Goal: Task Accomplishment & Management: Manage account settings

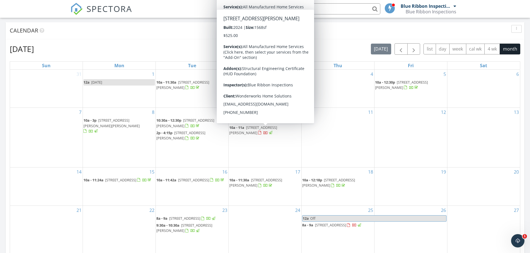
click at [262, 131] on span "[STREET_ADDRESS][PERSON_NAME]" at bounding box center [253, 130] width 48 height 10
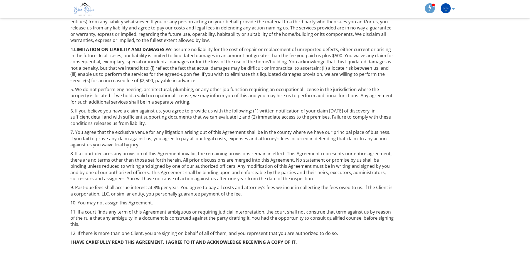
scroll to position [233, 0]
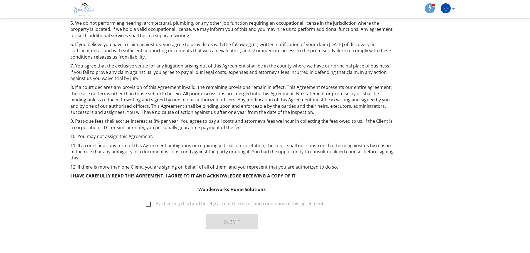
click at [147, 201] on label "By checking this box I hereby accept the terms and conditions of this agreement." at bounding box center [235, 204] width 179 height 7
click at [146, 199] on input "By checking this box I hereby accept the terms and conditions of this agreement." at bounding box center [144, 201] width 4 height 4
checkbox input "true"
click at [213, 216] on button "Submit" at bounding box center [231, 222] width 53 height 15
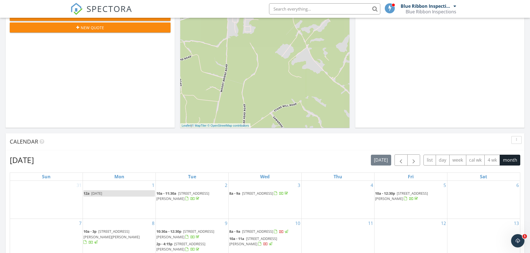
scroll to position [278, 0]
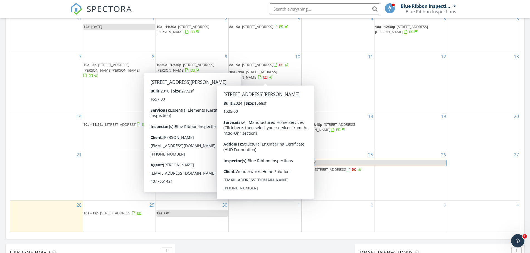
drag, startPoint x: 208, startPoint y: 132, endPoint x: 258, endPoint y: 76, distance: 75.6
click at [258, 76] on span "70 Bailey Rd, Jesup 31545" at bounding box center [253, 75] width 48 height 10
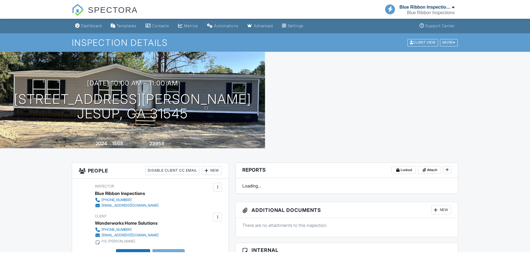
scroll to position [167, 0]
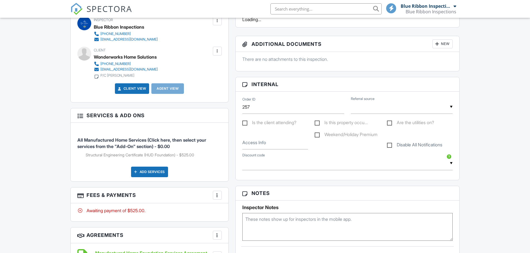
click at [218, 193] on div at bounding box center [217, 196] width 6 height 6
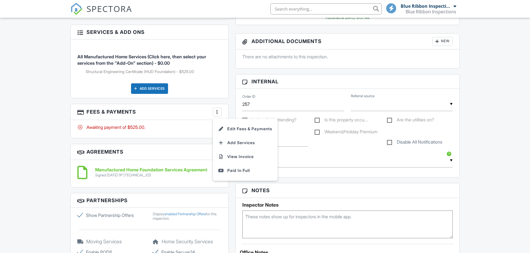
scroll to position [0, 0]
click at [233, 170] on div "Paid In Full" at bounding box center [245, 170] width 54 height 7
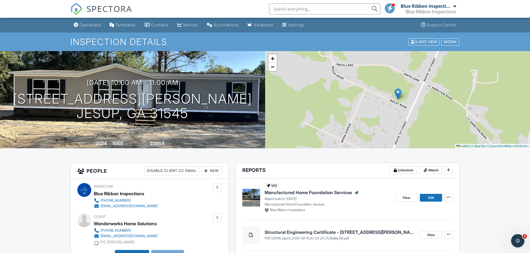
click at [84, 24] on div "Dashboard" at bounding box center [90, 25] width 21 height 5
